Goal: Task Accomplishment & Management: Manage account settings

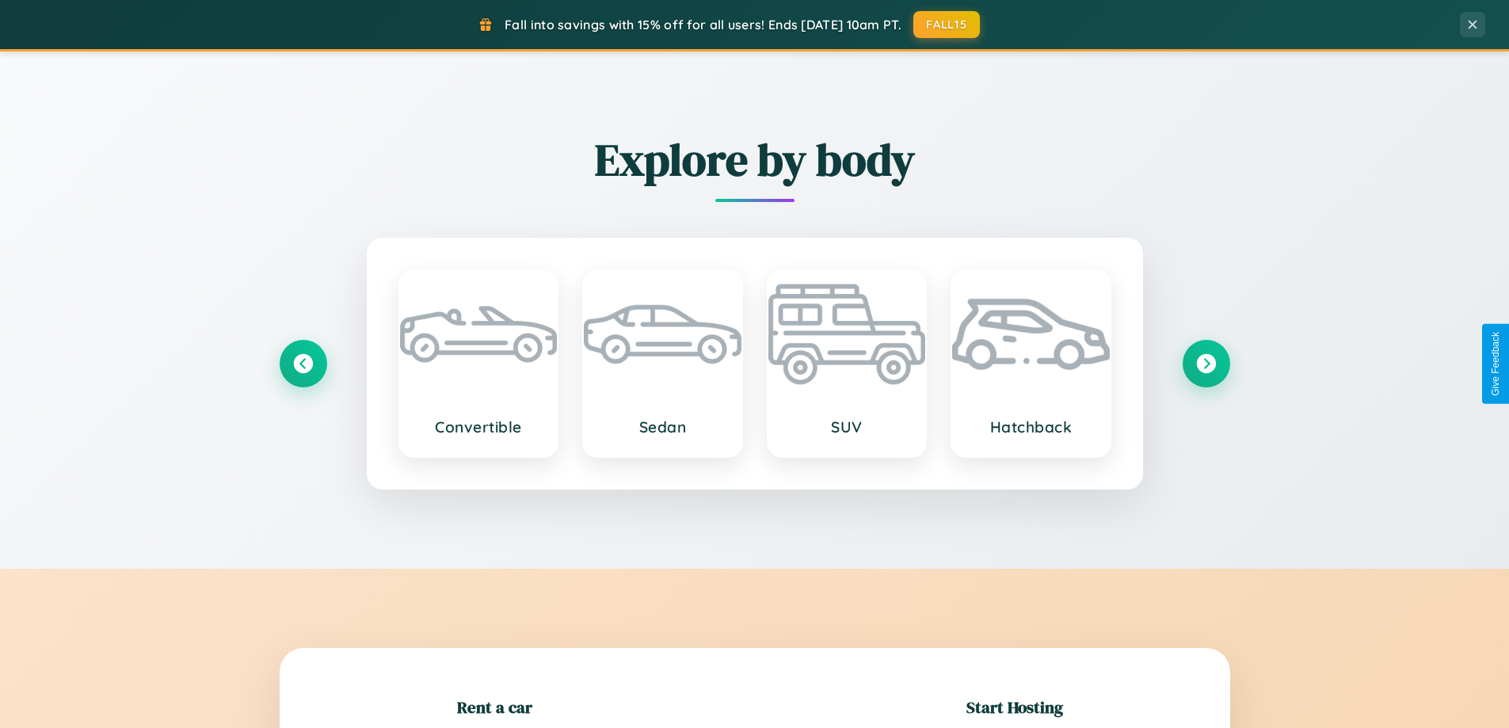
scroll to position [342, 0]
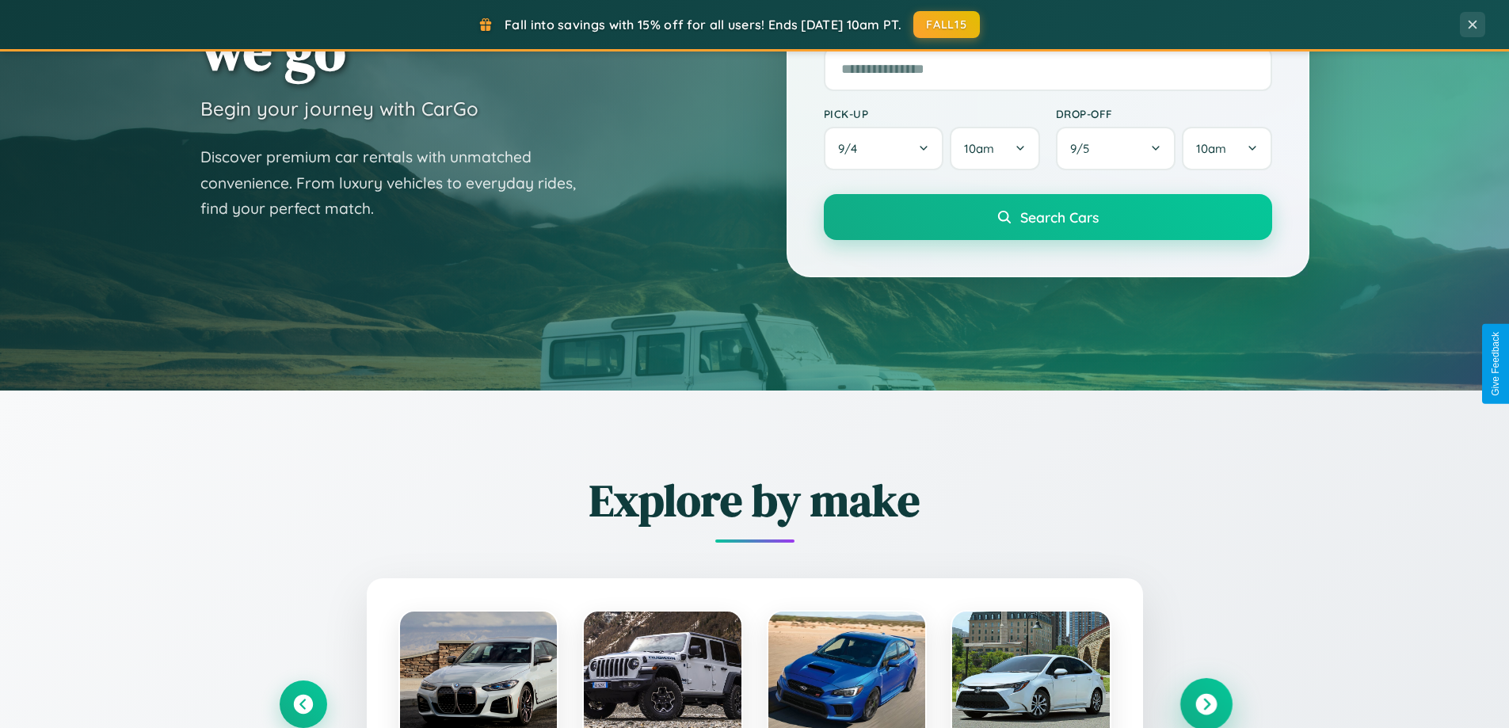
click at [1206, 704] on icon at bounding box center [1206, 704] width 21 height 21
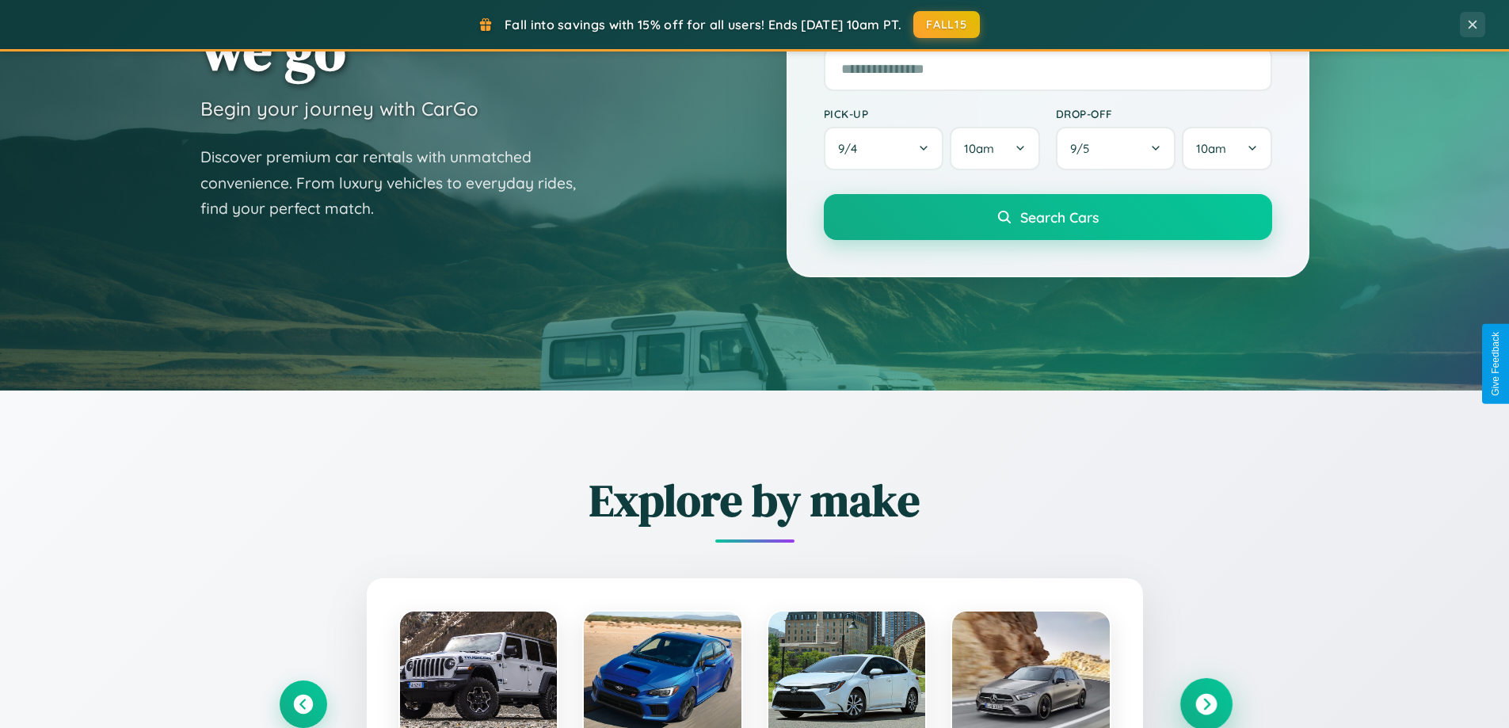
click at [1206, 703] on icon at bounding box center [1206, 704] width 21 height 21
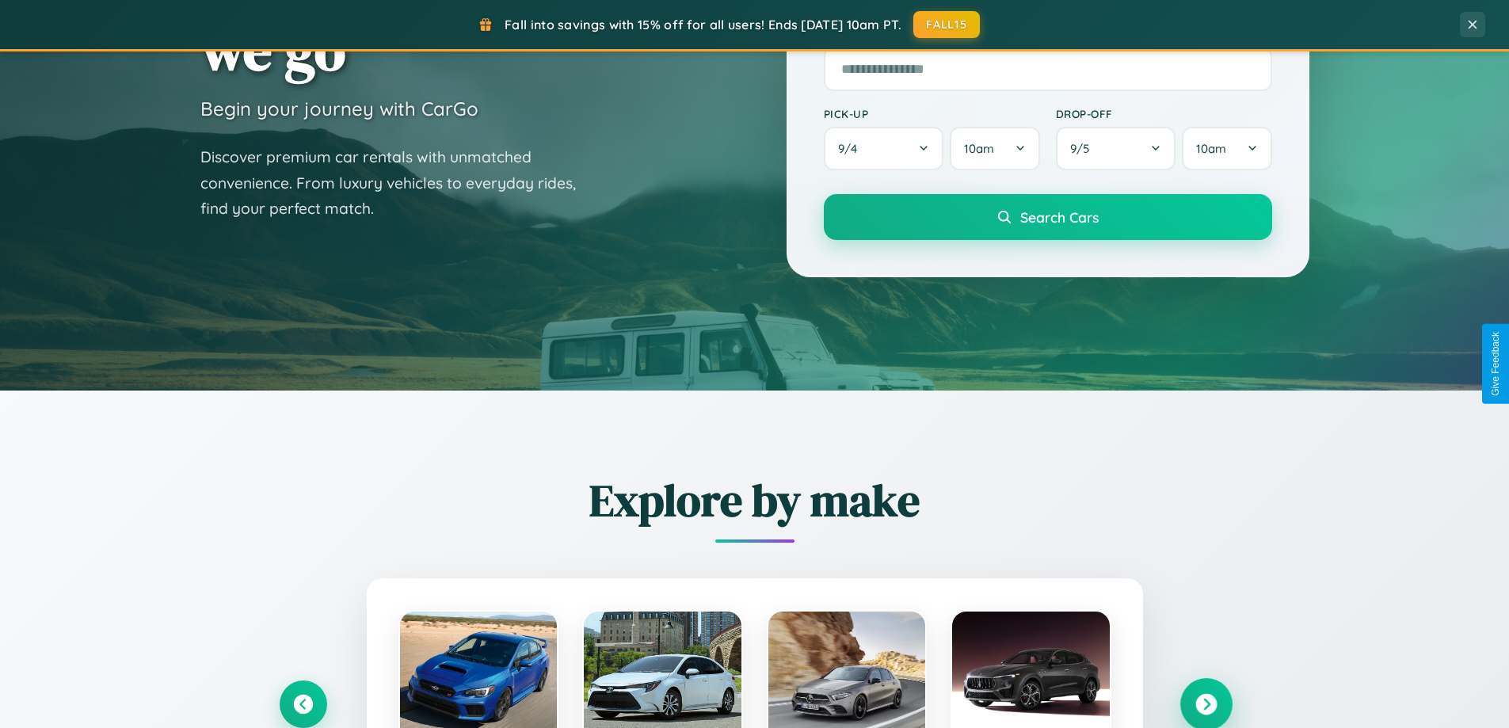
scroll to position [3049, 0]
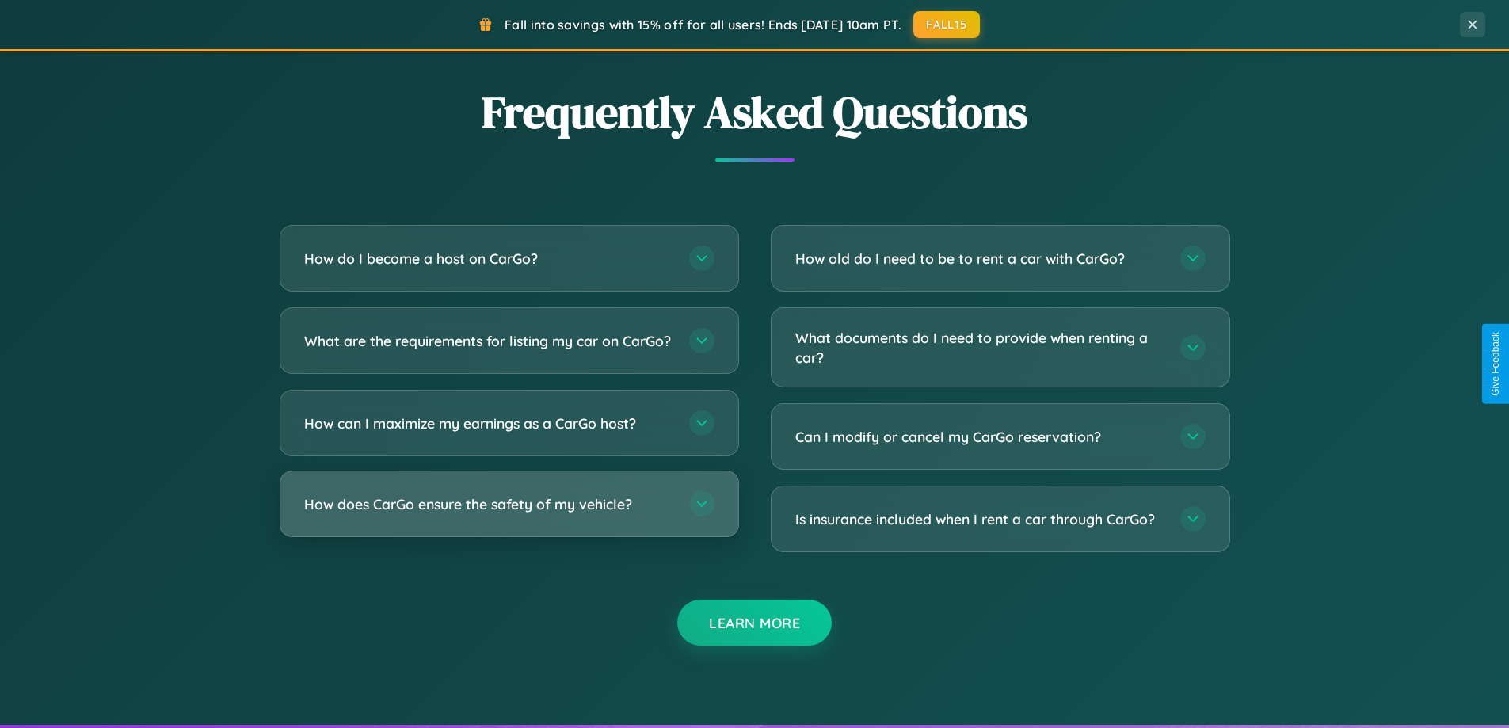
click at [509, 514] on h3 "How does CarGo ensure the safety of my vehicle?" at bounding box center [488, 504] width 369 height 20
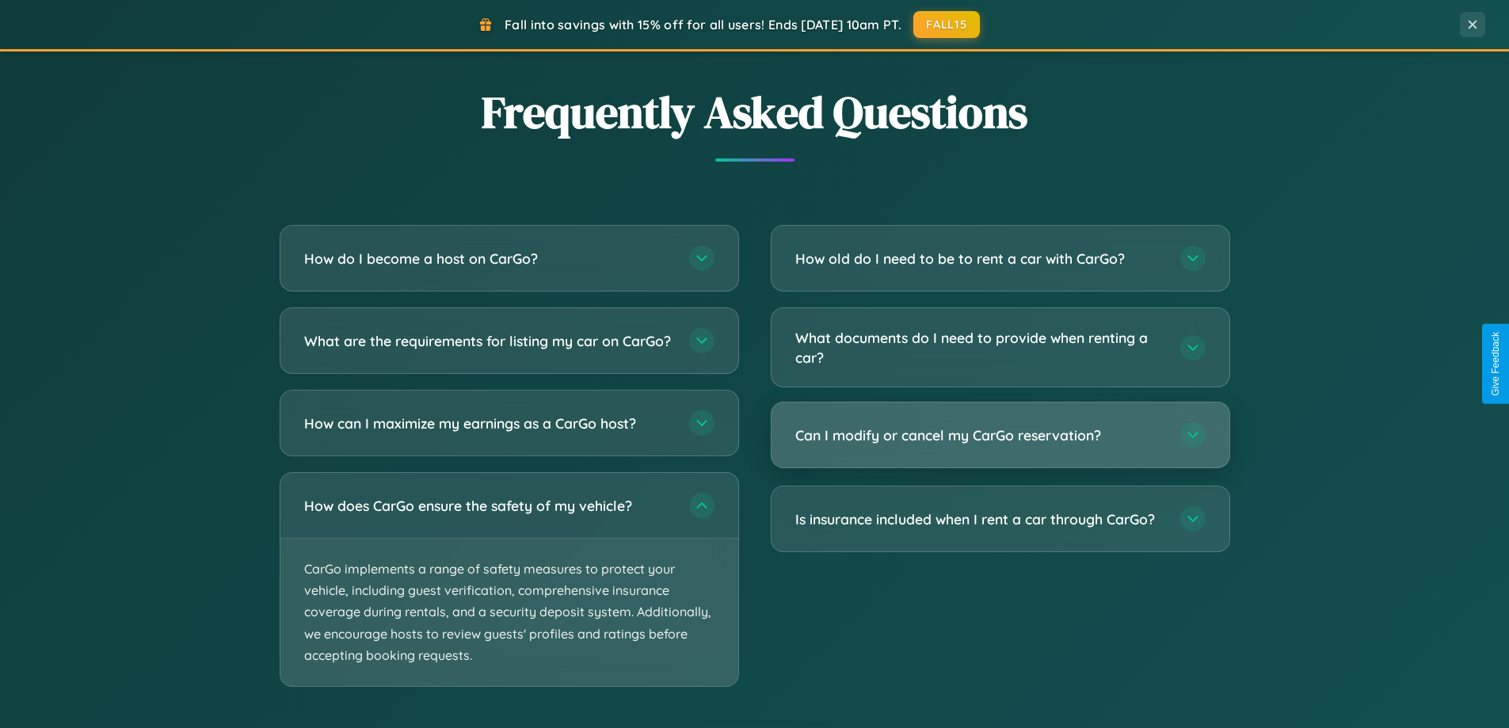
click at [1000, 436] on h3 "Can I modify or cancel my CarGo reservation?" at bounding box center [979, 435] width 369 height 20
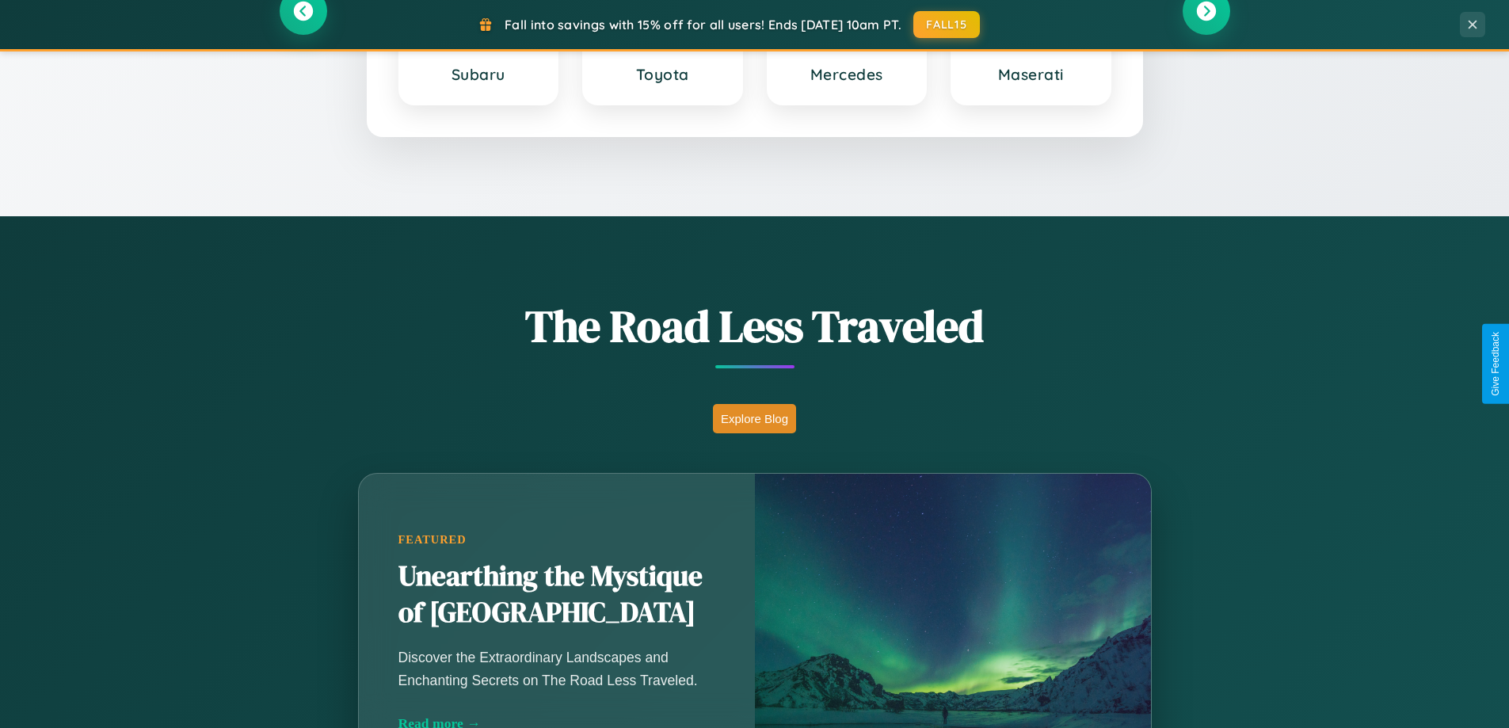
scroll to position [0, 0]
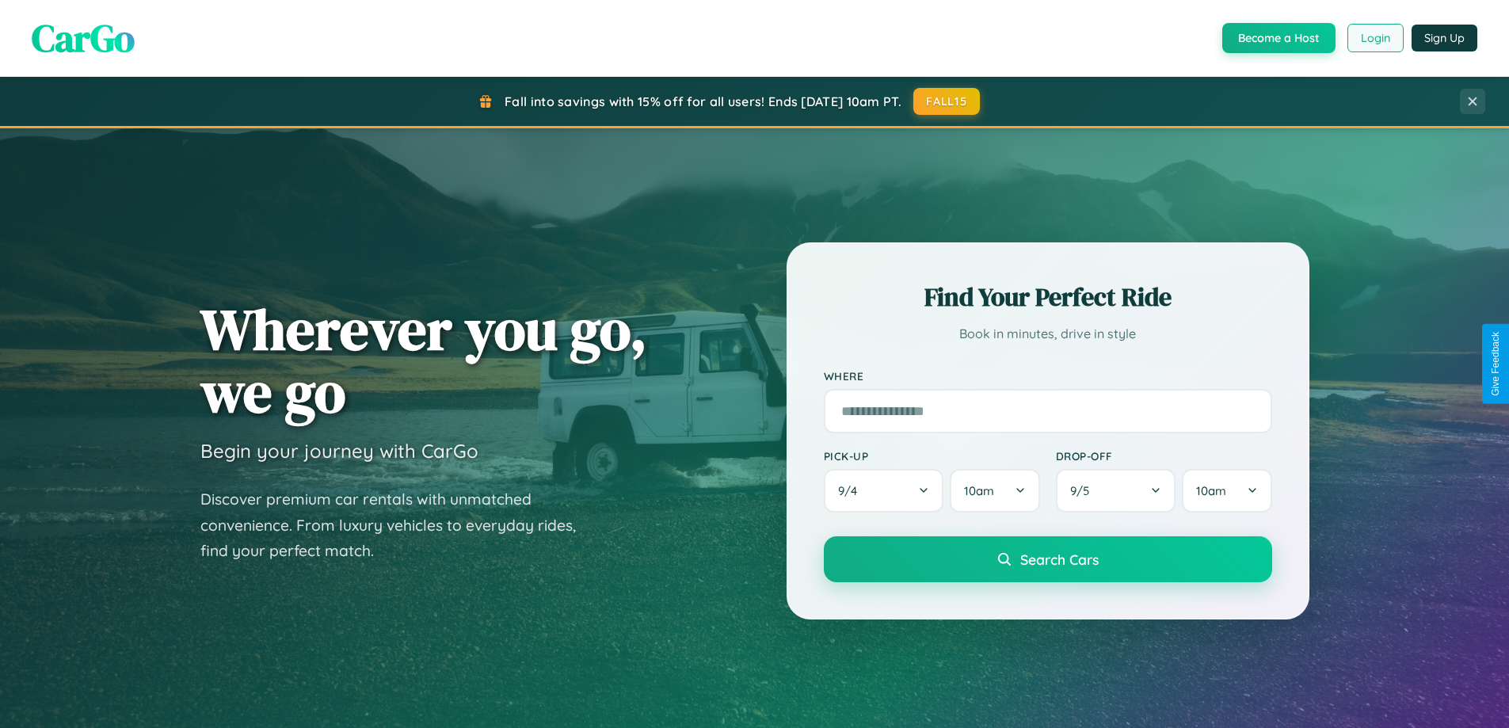
click at [1375, 38] on button "Login" at bounding box center [1376, 38] width 56 height 29
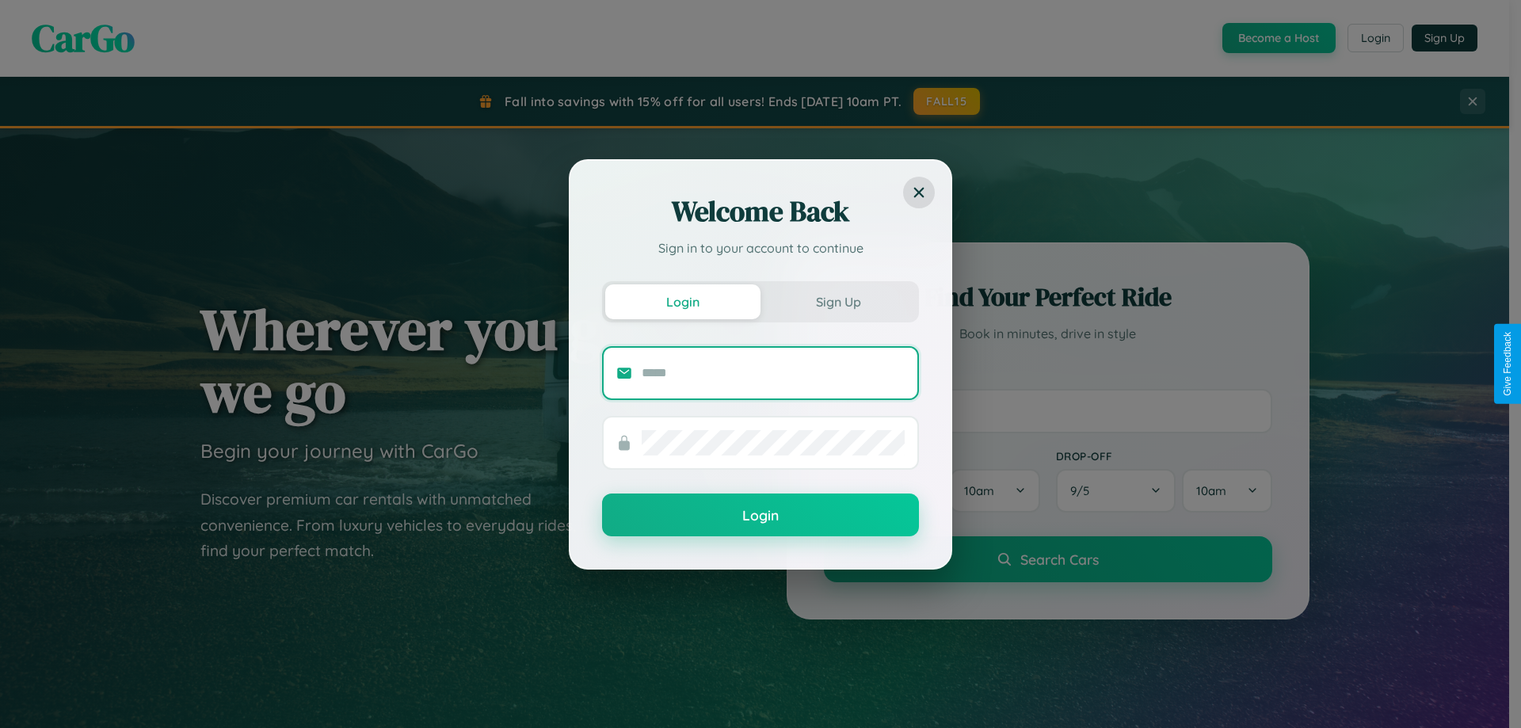
click at [773, 372] on input "text" at bounding box center [773, 372] width 263 height 25
type input "**********"
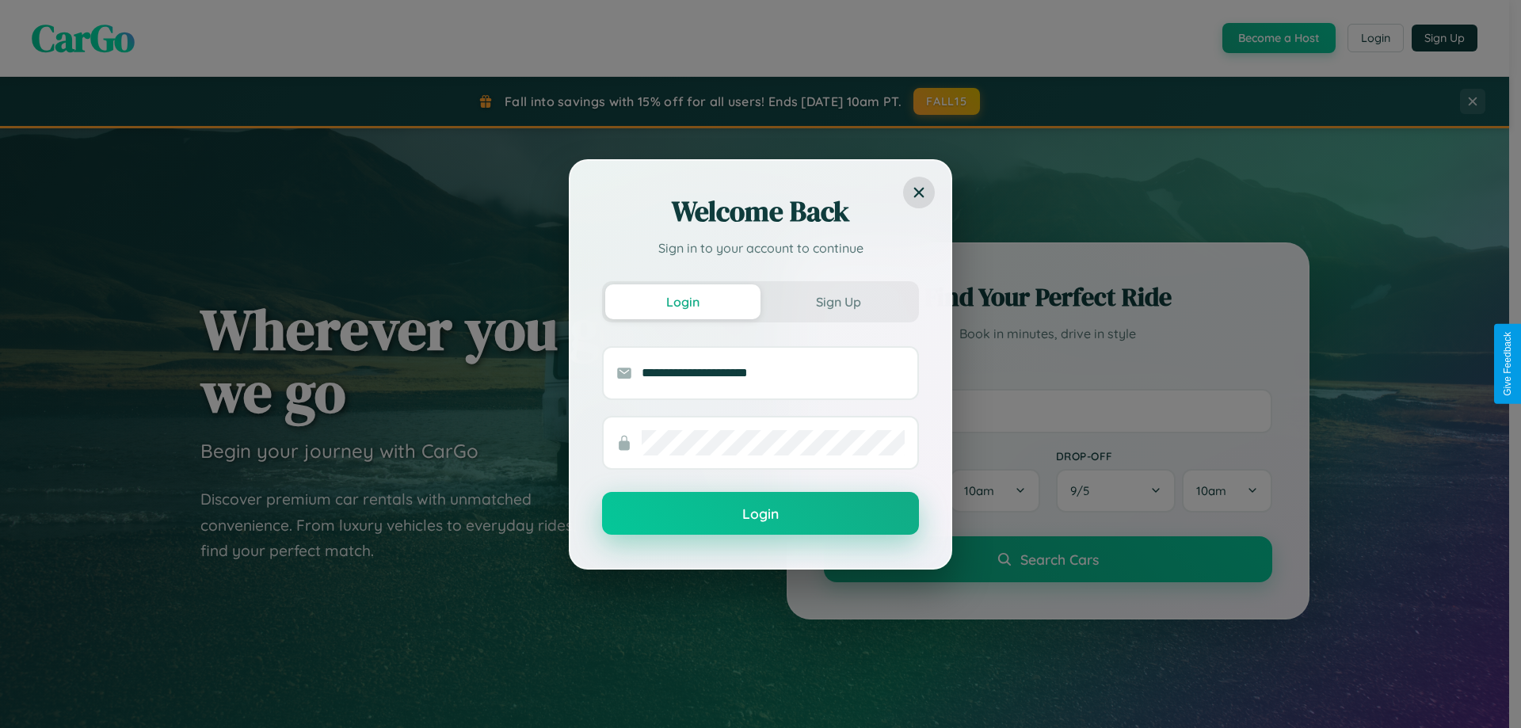
click at [761, 514] on button "Login" at bounding box center [760, 513] width 317 height 43
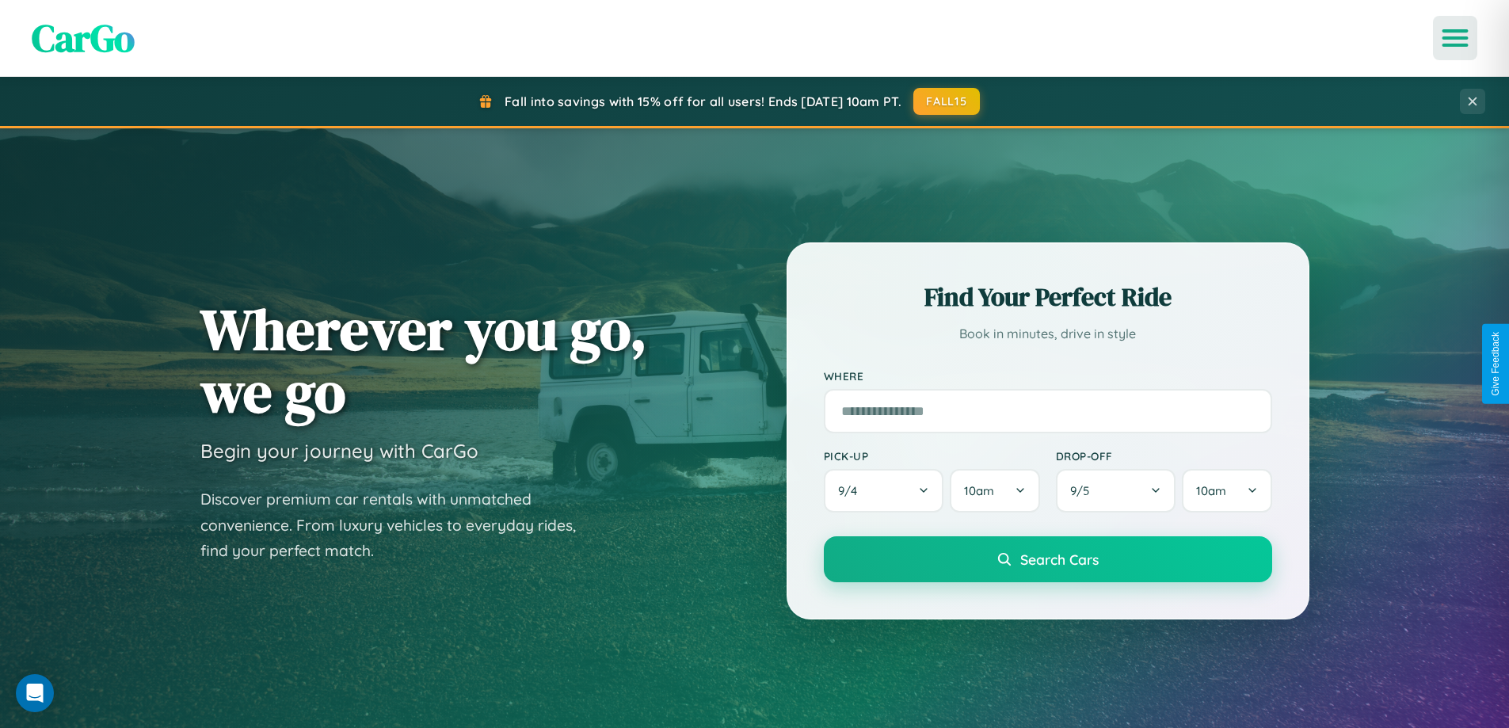
click at [1455, 38] on icon "Open menu" at bounding box center [1455, 38] width 23 height 14
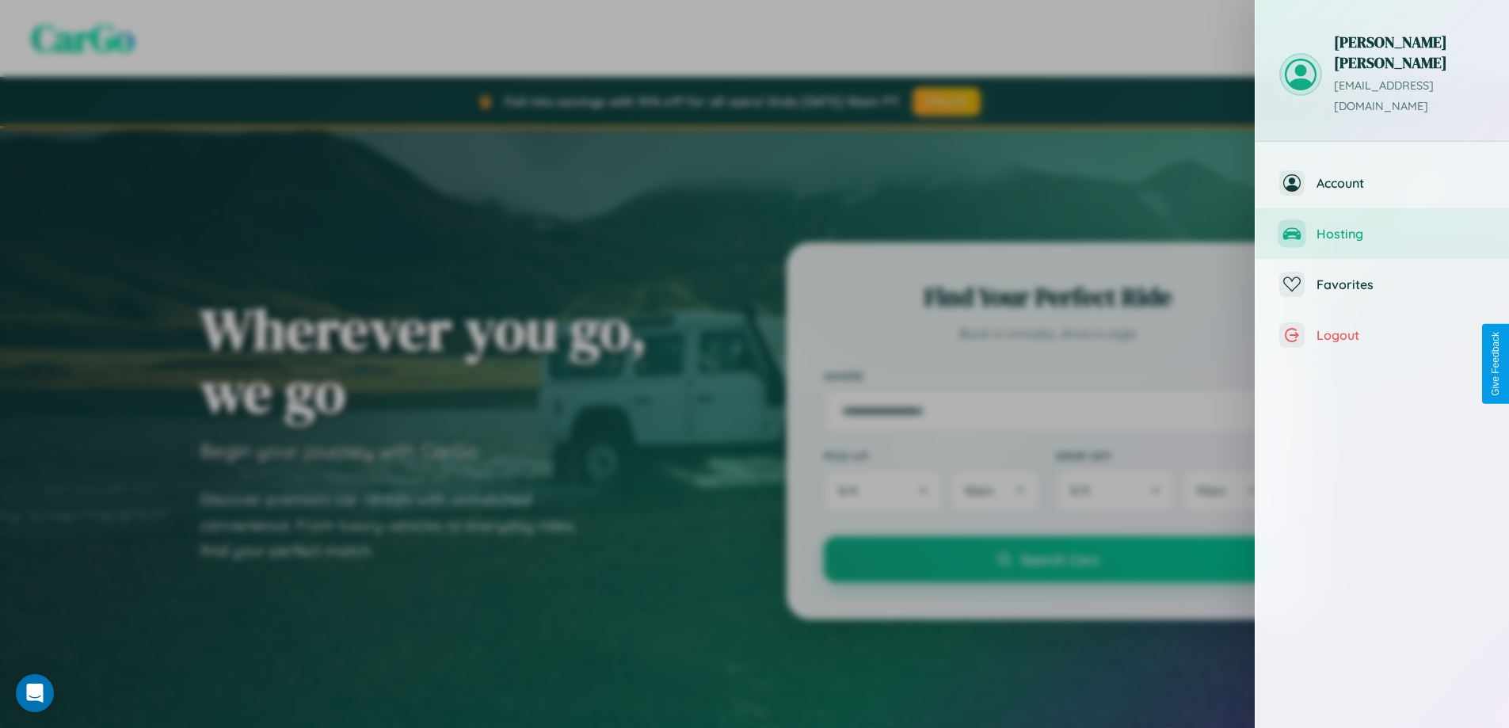
click at [1383, 226] on span "Hosting" at bounding box center [1401, 234] width 169 height 16
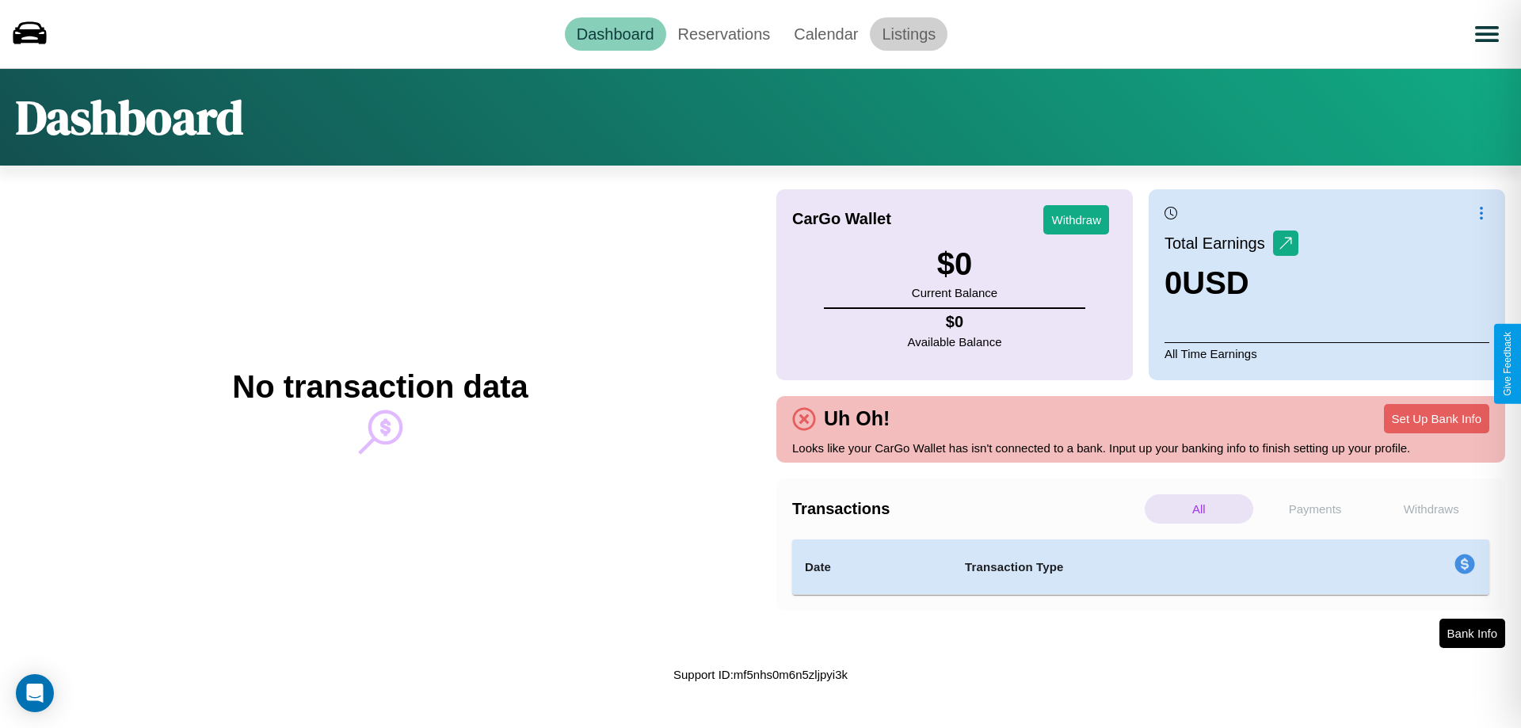
click at [909, 33] on link "Listings" at bounding box center [909, 33] width 78 height 33
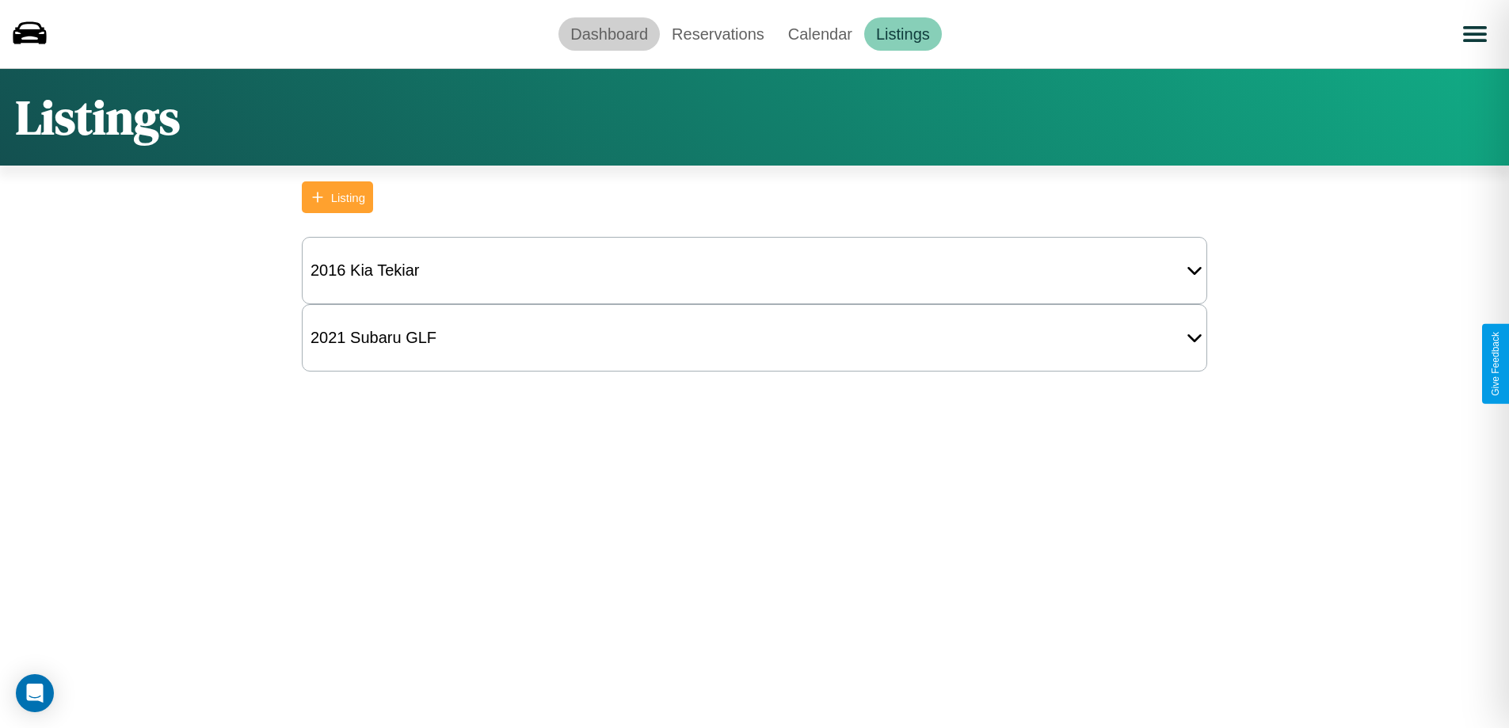
click at [609, 33] on link "Dashboard" at bounding box center [609, 33] width 101 height 33
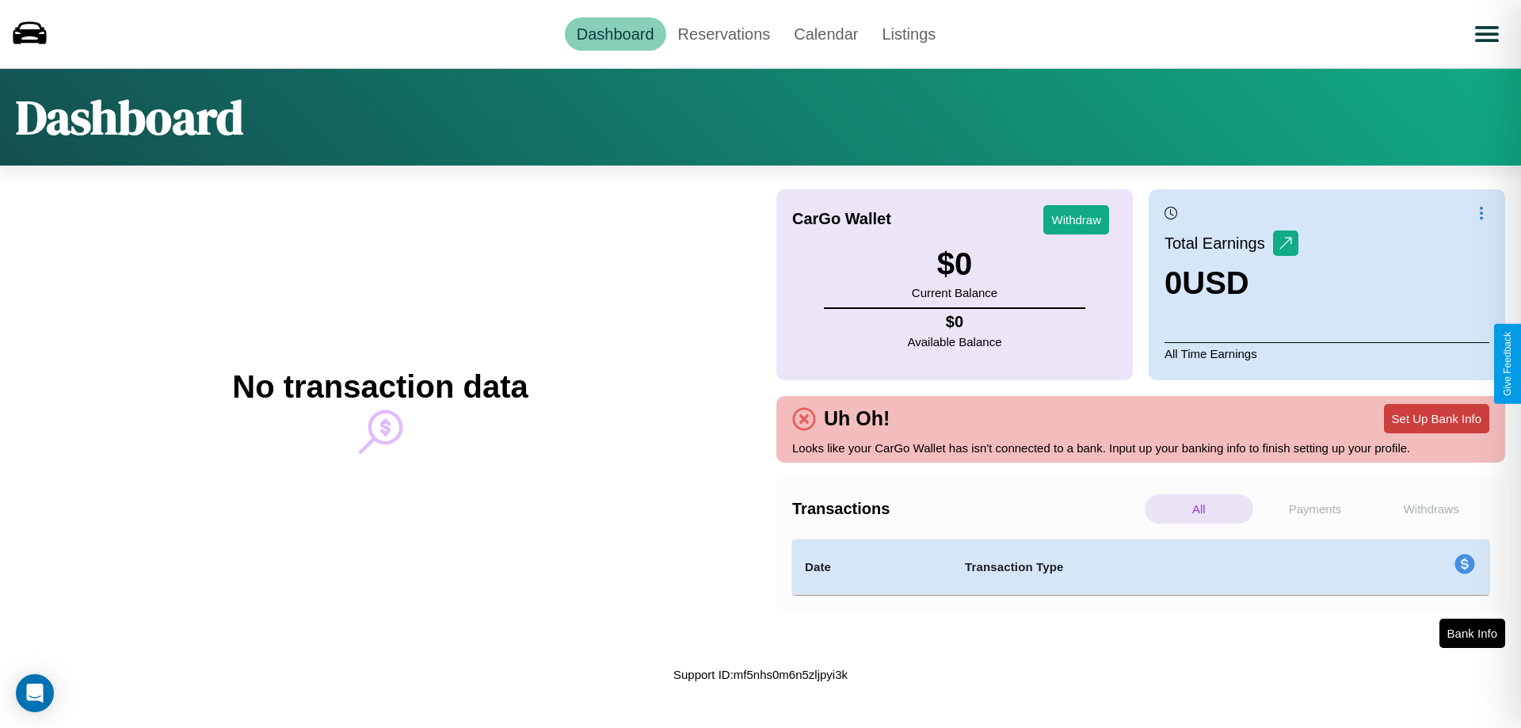
click at [1436, 418] on button "Set Up Bank Info" at bounding box center [1436, 418] width 105 height 29
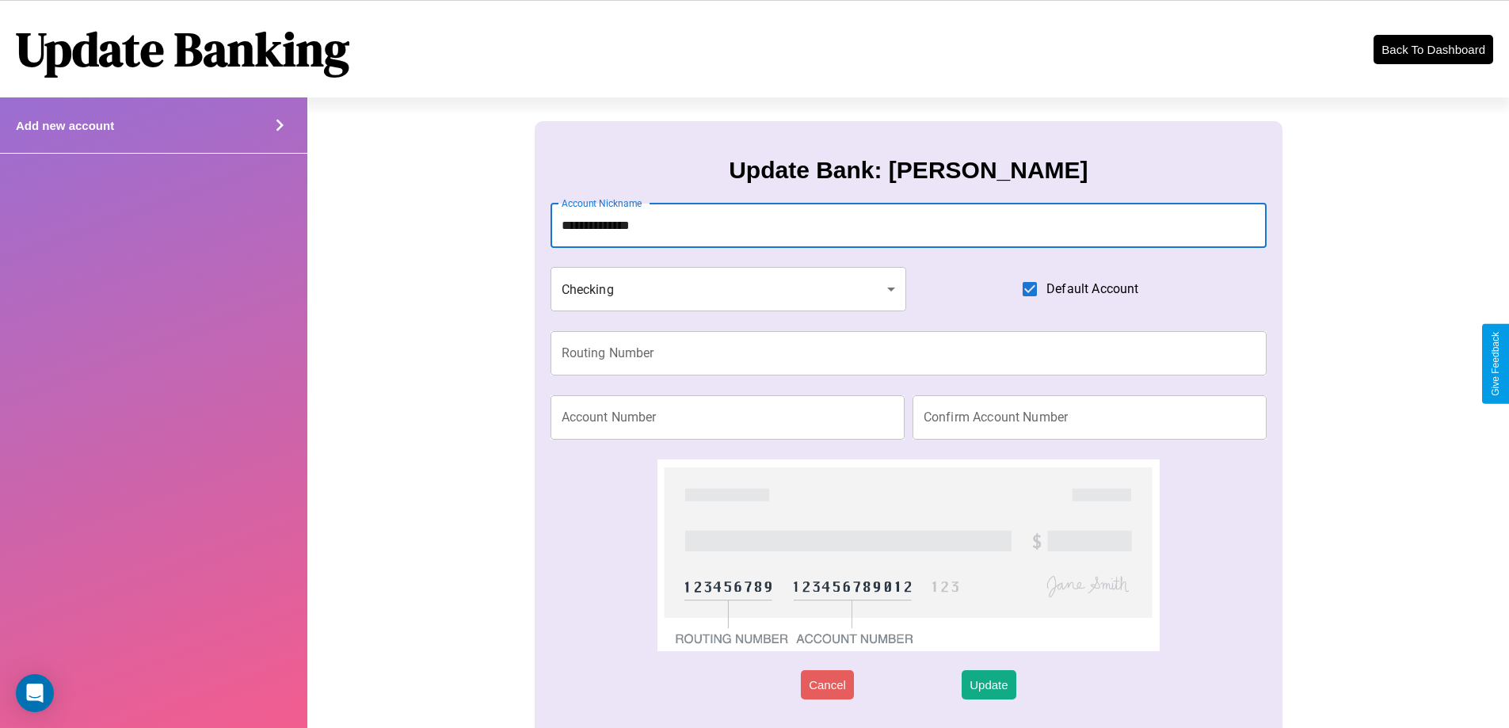
type input "**********"
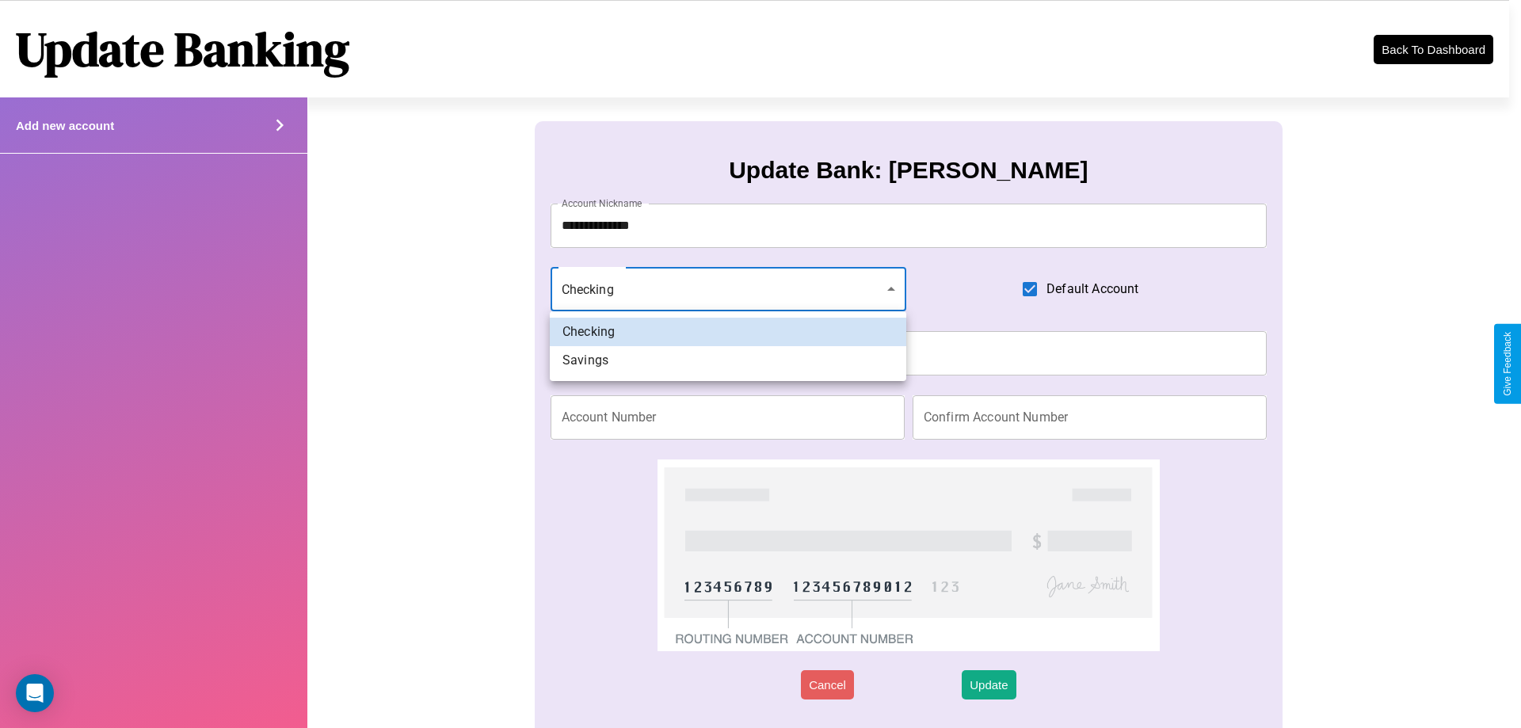
click at [728, 289] on div at bounding box center [760, 364] width 1521 height 728
